Goal: Contribute content: Add original content to the website for others to see

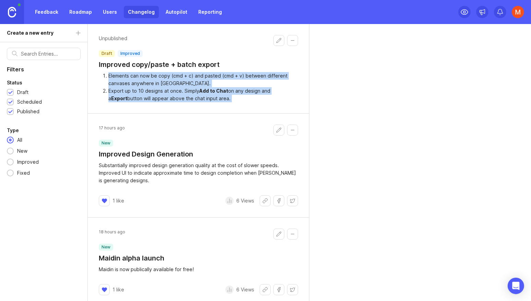
click at [399, 189] on div "Unpublished draft improved Improved copy/paste + batch export Elements can now …" at bounding box center [309, 162] width 443 height 277
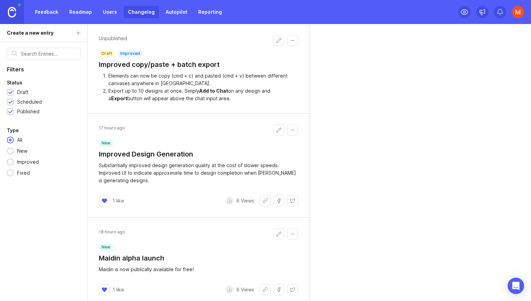
click at [276, 39] on button "Edit changelog entry" at bounding box center [278, 40] width 11 height 11
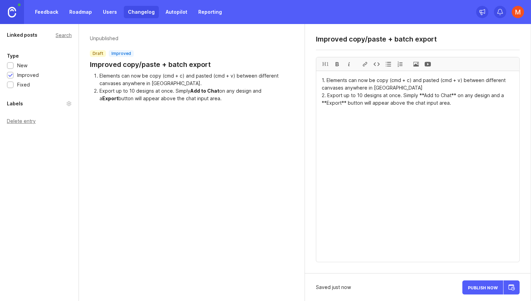
drag, startPoint x: 325, startPoint y: 95, endPoint x: 313, endPoint y: 95, distance: 12.3
click at [313, 95] on div "Improved copy/paste + batch export H1 1. Elements can now be copy (cmd + c) and…" at bounding box center [418, 148] width 226 height 249
click at [325, 116] on textarea "1. Elements can now be copy (cmd + c) and pasted (cmd + v) between different ca…" at bounding box center [417, 166] width 203 height 191
drag, startPoint x: 335, startPoint y: 111, endPoint x: 304, endPoint y: 111, distance: 31.5
click at [399, 64] on div at bounding box center [400, 63] width 12 height 13
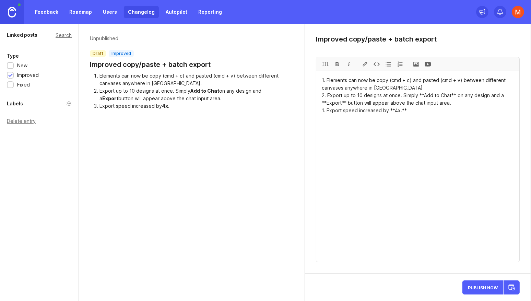
click at [337, 111] on textarea "1. Elements can now be copy (cmd + c) and pasted (cmd + v) between different ca…" at bounding box center [417, 166] width 203 height 191
drag, startPoint x: 337, startPoint y: 111, endPoint x: 403, endPoint y: 111, distance: 65.8
click at [339, 63] on div at bounding box center [337, 63] width 12 height 13
click at [419, 112] on textarea "1. Elements can now be copy (cmd + c) and pasted (cmd + v) between different ca…" at bounding box center [417, 166] width 203 height 191
click at [393, 170] on textarea "1. Elements can now be copy (cmd + c) and pasted (cmd + v) between different ca…" at bounding box center [417, 166] width 203 height 191
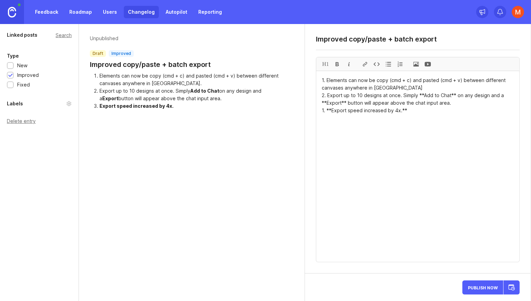
drag, startPoint x: 331, startPoint y: 111, endPoint x: 327, endPoint y: 111, distance: 4.1
click at [356, 110] on textarea "1. Elements can now be copy (cmd + c) and pasted (cmd + v) between different ca…" at bounding box center [417, 166] width 203 height 191
click at [364, 111] on textarea "1. Elements can now be copy (cmd + c) and pasted (cmd + v) between different ca…" at bounding box center [417, 166] width 203 height 191
click at [371, 110] on textarea "1. Elements can now be copy (cmd + c) and pasted (cmd + v) between different ca…" at bounding box center [417, 166] width 203 height 191
click at [241, 186] on div "Unpublished draft improved Improved copy/paste + batch export Elements can now …" at bounding box center [192, 162] width 226 height 277
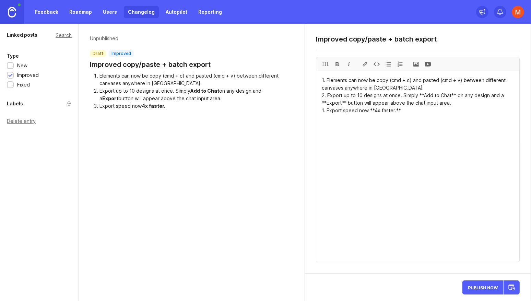
click at [330, 89] on textarea "1. Elements can now be copy (cmd + c) and pasted (cmd + v) between different ca…" at bounding box center [417, 166] width 203 height 191
click at [335, 88] on textarea "1. Elements can now be copy (cmd + c) and pasted (cmd + v) between different ca…" at bounding box center [417, 166] width 203 height 191
click at [343, 88] on textarea "1. Elements can now be copy (cmd + c) and pasted (cmd + v) between different ca…" at bounding box center [417, 166] width 203 height 191
click at [344, 88] on textarea "1. Elements can now be copy (cmd + c) and pasted (cmd + v) between different ca…" at bounding box center [417, 166] width 203 height 191
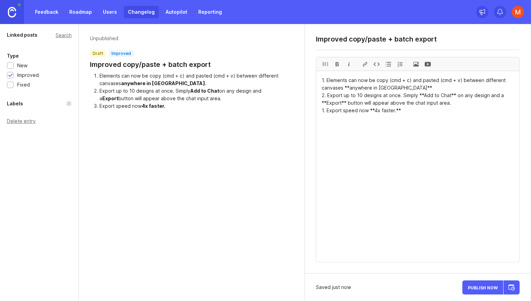
click at [396, 128] on textarea "1. Elements can now be copy (cmd + c) and pasted (cmd + v) between different ca…" at bounding box center [417, 166] width 203 height 191
click at [328, 94] on textarea "1. Elements can now be copy (cmd + c) and pasted (cmd + v) between different ca…" at bounding box center [417, 166] width 203 height 191
click at [329, 97] on textarea "1. Elements can now be copy (cmd + c) and pasted (cmd + v) between different ca…" at bounding box center [417, 166] width 203 height 191
drag, startPoint x: 329, startPoint y: 97, endPoint x: 398, endPoint y: 96, distance: 68.9
click at [398, 96] on textarea "1. Elements can now be copy (cmd + c) and pasted (cmd + v) between different ca…" at bounding box center [417, 166] width 203 height 191
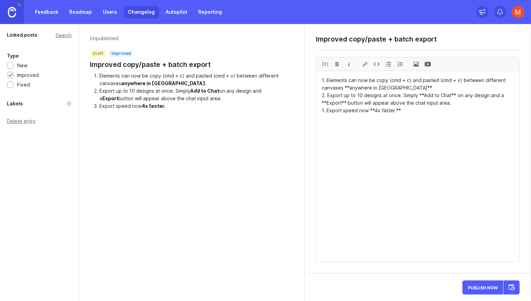
click at [362, 157] on textarea "1. Elements can now be copy (cmd + c) and pasted (cmd + v) between different ca…" at bounding box center [417, 166] width 203 height 191
click at [423, 96] on textarea "1. Elements can now be copy (cmd + c) and pasted (cmd + v) between different ca…" at bounding box center [417, 166] width 203 height 191
click at [441, 109] on textarea "1. Elements can now be copy (cmd + c) and pasted (cmd + v) between different ca…" at bounding box center [417, 166] width 203 height 191
click at [346, 109] on textarea "1. Elements can now be copy (cmd + c) and pasted (cmd + v) between different ca…" at bounding box center [417, 166] width 203 height 191
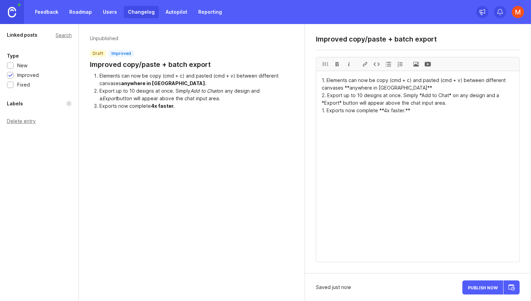
click at [373, 135] on textarea "1. Elements can now be copy (cmd + c) and pasted (cmd + v) between different ca…" at bounding box center [417, 166] width 203 height 191
type textarea "1. Elements can now be copy (cmd + c) and pasted (cmd + v) between different ca…"
click at [401, 43] on textarea "Improved copy/paste + batch export" at bounding box center [418, 39] width 204 height 8
type textarea "Improved copy/paste + export"
click at [369, 111] on textarea "1. Elements can now be copy (cmd + c) and pasted (cmd + v) between different ca…" at bounding box center [417, 166] width 203 height 191
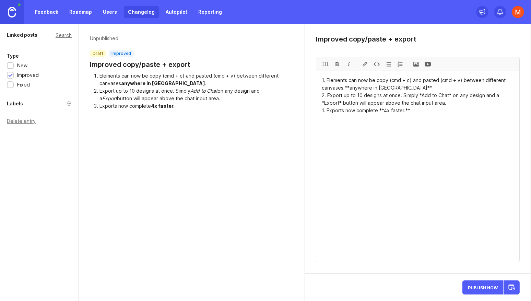
click at [369, 111] on textarea "1. Elements can now be copy (cmd + c) and pasted (cmd + v) between different ca…" at bounding box center [417, 166] width 203 height 191
click at [330, 110] on textarea "1. Elements can now be copy (cmd + c) and pasted (cmd + v) between different ca…" at bounding box center [417, 166] width 203 height 191
click at [343, 110] on textarea "1. Elements can now be copy (cmd + c) and pasted (cmd + v) between different ca…" at bounding box center [417, 166] width 203 height 191
click at [403, 106] on textarea "1. Elements can now be copy (cmd + c) and pasted (cmd + v) between different ca…" at bounding box center [417, 166] width 203 height 191
click at [391, 112] on textarea "1. Elements can now be copy (cmd + c) and pasted (cmd + v) between different ca…" at bounding box center [417, 166] width 203 height 191
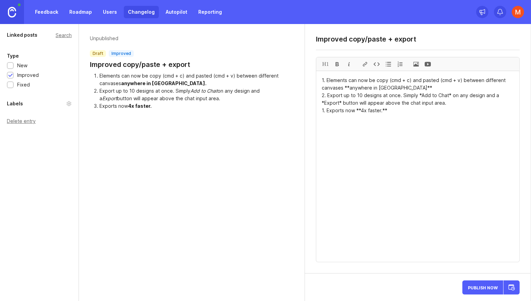
click at [364, 109] on textarea "1. Elements can now be copy (cmd + c) and pasted (cmd + v) between different ca…" at bounding box center [417, 166] width 203 height 191
click at [136, 106] on div "3x faster." at bounding box center [139, 106] width 23 height 6
click at [131, 105] on div "3x faster." at bounding box center [139, 106] width 23 height 6
click at [247, 147] on div "Unpublished draft improved Improved copy/paste + export Elements can now be cop…" at bounding box center [192, 162] width 226 height 277
click at [363, 108] on textarea "1. Elements can now be copy (cmd + c) and pasted (cmd + v) between different ca…" at bounding box center [417, 166] width 203 height 191
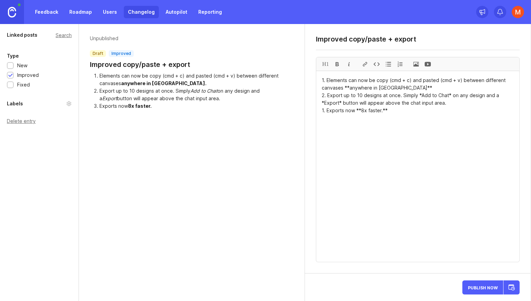
click at [191, 153] on div "Unpublished draft improved Improved copy/paste + export Elements can now be cop…" at bounding box center [192, 162] width 226 height 277
click at [349, 111] on textarea "1. Elements can now be copy (cmd + c) and pasted (cmd + v) between different ca…" at bounding box center [417, 166] width 203 height 191
click at [343, 111] on textarea "1. Elements can now be copy (cmd + c) and pasted (cmd + v) between different ca…" at bounding box center [417, 166] width 203 height 191
click at [345, 110] on textarea "1. Elements can now be copy (cmd + c) and pasted (cmd + v) between different ca…" at bounding box center [417, 166] width 203 height 191
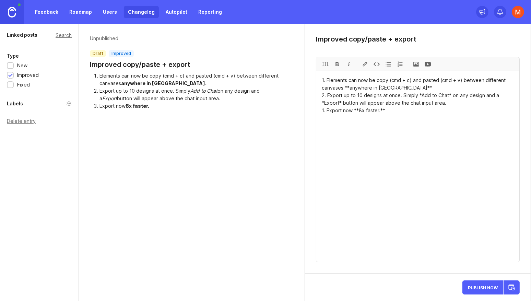
click at [345, 110] on textarea "1. Elements can now be copy (cmd + c) and pasted (cmd + v) between different ca…" at bounding box center [417, 166] width 203 height 191
click at [191, 150] on div "Unpublished draft improved Improved copy/paste + export Elements can now be cop…" at bounding box center [192, 162] width 226 height 277
drag, startPoint x: 352, startPoint y: 110, endPoint x: 345, endPoint y: 110, distance: 6.5
click at [345, 110] on textarea "1. Elements can now be copy (cmd + c) and pasted (cmd + v) between different ca…" at bounding box center [417, 166] width 203 height 191
click at [352, 110] on textarea "1. Elements can now be copy (cmd + c) and pasted (cmd + v) between different ca…" at bounding box center [417, 166] width 203 height 191
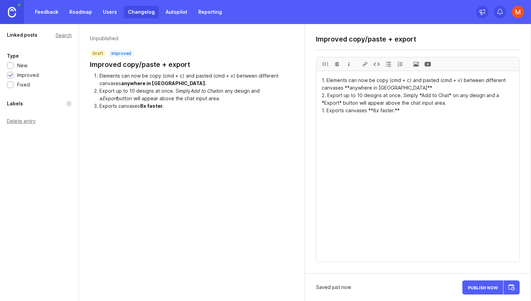
click at [352, 110] on textarea "1. Elements can now be copy (cmd + c) and pasted (cmd + v) between different ca…" at bounding box center [417, 166] width 203 height 191
click at [217, 171] on div "Unpublished draft improved Improved copy/paste + export Elements can now be cop…" at bounding box center [192, 162] width 226 height 277
type textarea "1. Elements can now be copy (cmd + c) and pasted (cmd + v) between different ca…"
